Goal: Task Accomplishment & Management: Manage account settings

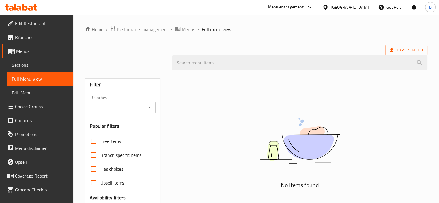
click at [401, 34] on div "Home / Restaurants management / Menus / Full menu view Export Menu Filter Branc…" at bounding box center [256, 159] width 343 height 266
click at [153, 28] on span "Restaurants management" at bounding box center [142, 29] width 51 height 7
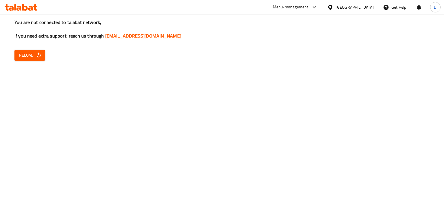
click at [36, 53] on icon "button" at bounding box center [39, 55] width 6 height 6
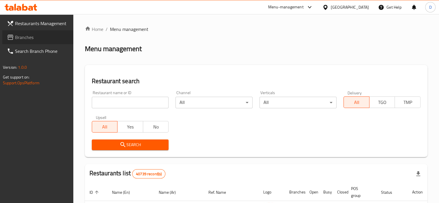
click at [20, 36] on span "Branches" at bounding box center [42, 37] width 54 height 7
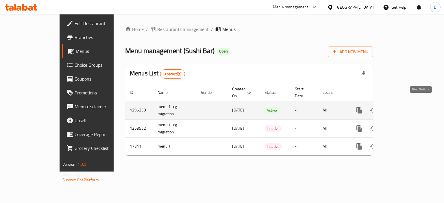
click at [403, 108] on icon "enhanced table" at bounding box center [400, 110] width 5 height 5
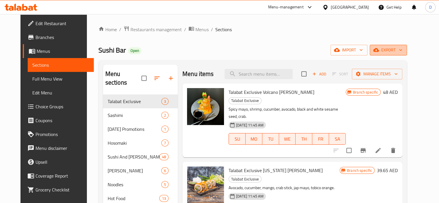
click at [403, 48] on span "export" at bounding box center [389, 49] width 28 height 7
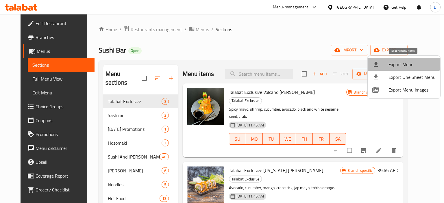
click at [396, 61] on span "Export Menu" at bounding box center [411, 64] width 47 height 7
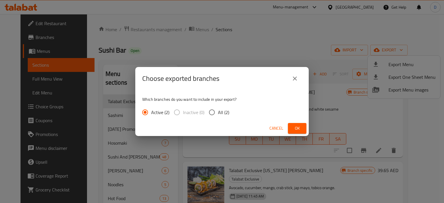
click at [213, 111] on input "All (2)" at bounding box center [212, 112] width 12 height 12
radio input "true"
click at [294, 125] on span "Ok" at bounding box center [296, 128] width 9 height 7
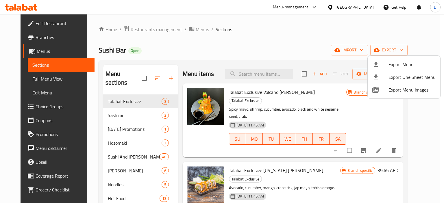
click at [24, 37] on div at bounding box center [222, 101] width 444 height 203
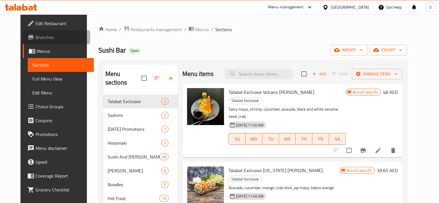
click at [36, 37] on span "Branches" at bounding box center [63, 37] width 54 height 7
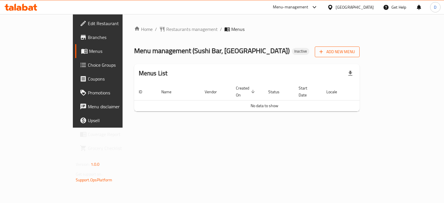
click at [359, 47] on button "Add New Menu" at bounding box center [337, 51] width 45 height 11
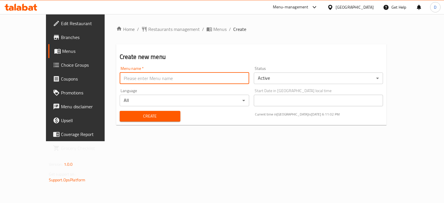
click at [137, 80] on input "text" at bounding box center [184, 78] width 129 height 12
type input "MENU"
click at [136, 119] on span "Create" at bounding box center [149, 116] width 51 height 7
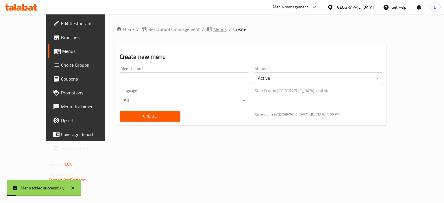
click at [213, 29] on span "Menus" at bounding box center [219, 29] width 13 height 7
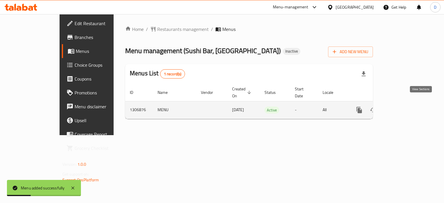
click at [404, 107] on icon "enhanced table" at bounding box center [400, 110] width 7 height 7
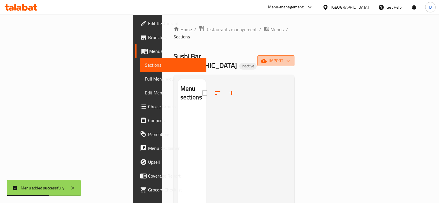
click at [290, 57] on span "import" at bounding box center [276, 60] width 28 height 7
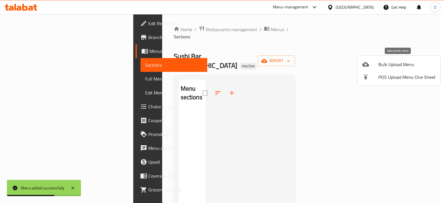
click at [395, 60] on li "Bulk Upload Menu" at bounding box center [398, 64] width 83 height 13
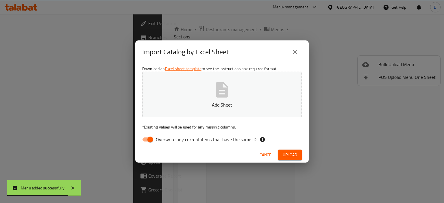
click at [171, 137] on span "Overwrite any current items that have the same ID." at bounding box center [206, 139] width 101 height 7
click at [167, 137] on input "Overwrite any current items that have the same ID." at bounding box center [150, 139] width 33 height 11
checkbox input "false"
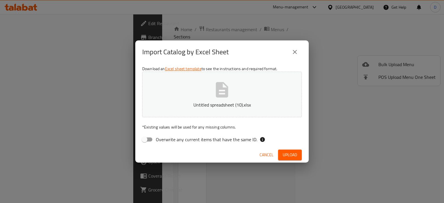
click at [288, 154] on span "Upload" at bounding box center [289, 154] width 14 height 7
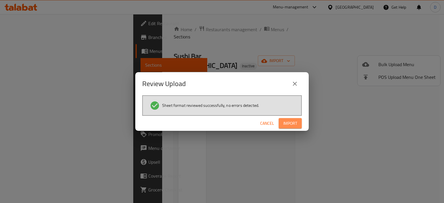
click at [293, 121] on span "Import" at bounding box center [290, 123] width 14 height 7
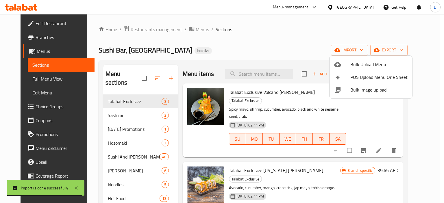
click at [28, 37] on div at bounding box center [222, 101] width 444 height 203
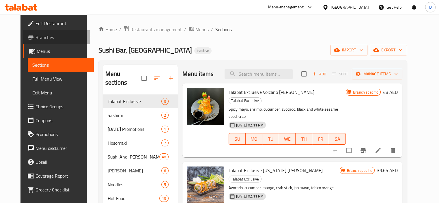
click at [36, 37] on span "Branches" at bounding box center [63, 37] width 54 height 7
